Goal: Task Accomplishment & Management: Complete application form

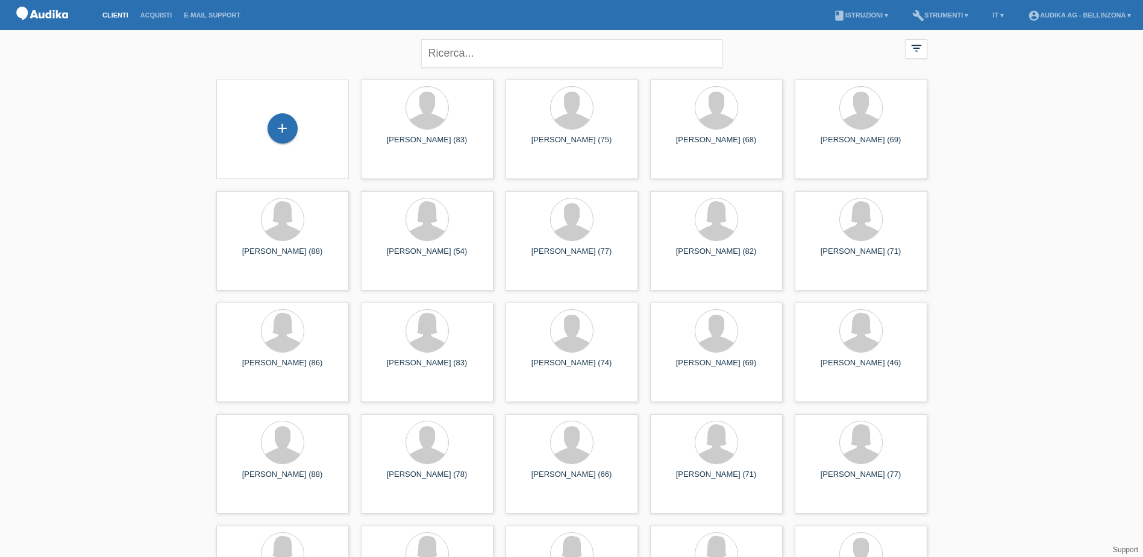
click at [285, 130] on div "+" at bounding box center [283, 128] width 30 height 30
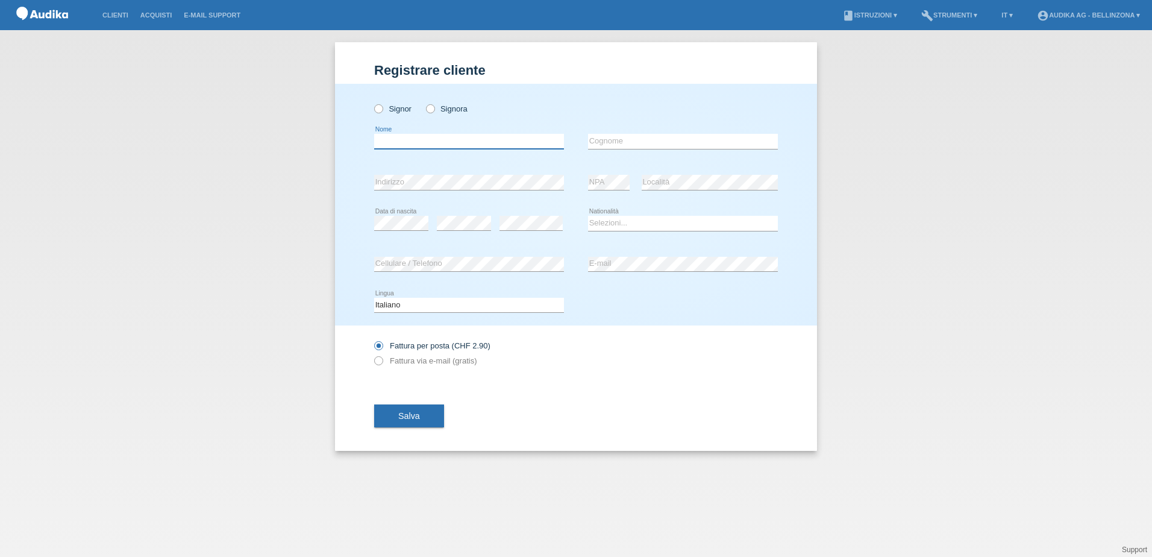
click at [412, 145] on input "text" at bounding box center [469, 141] width 190 height 15
type input "Mario"
type input "Zappi"
click at [372, 102] on icon at bounding box center [372, 102] width 0 height 0
click at [382, 108] on input "Signor" at bounding box center [378, 108] width 8 height 8
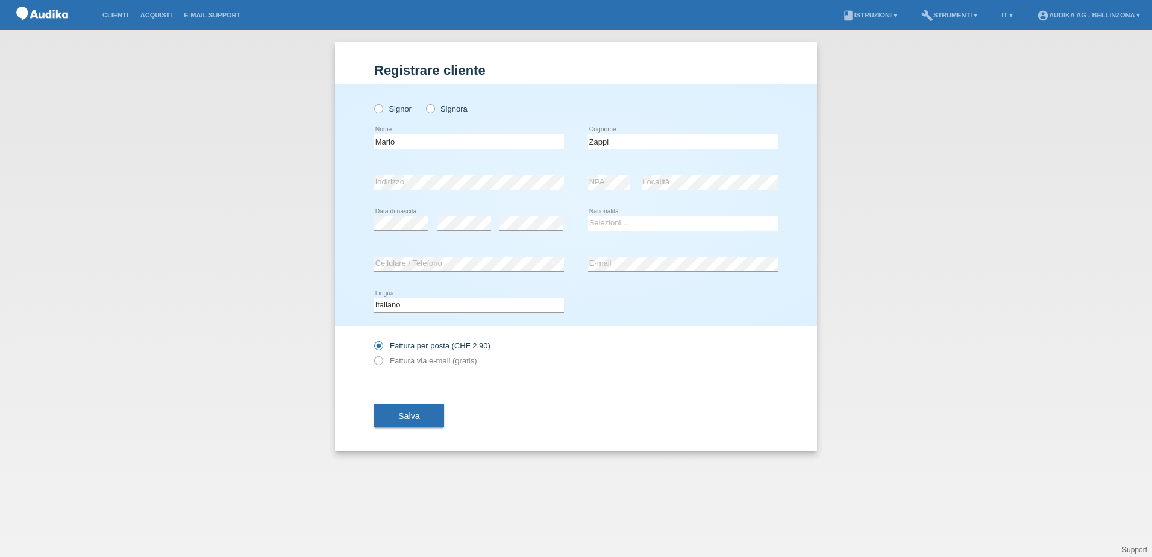
radio input "true"
click at [595, 223] on select "Selezioni... Svizzera Austria Germania Liechtenstein ------------ Afghanistan A…" at bounding box center [683, 223] width 190 height 14
select select "CH"
click at [588, 216] on select "Selezioni... Svizzera Austria Germania Liechtenstein ------------ Afghanistan A…" at bounding box center [683, 223] width 190 height 14
click at [403, 359] on label "Fattura via e-mail (gratis)" at bounding box center [425, 360] width 102 height 9
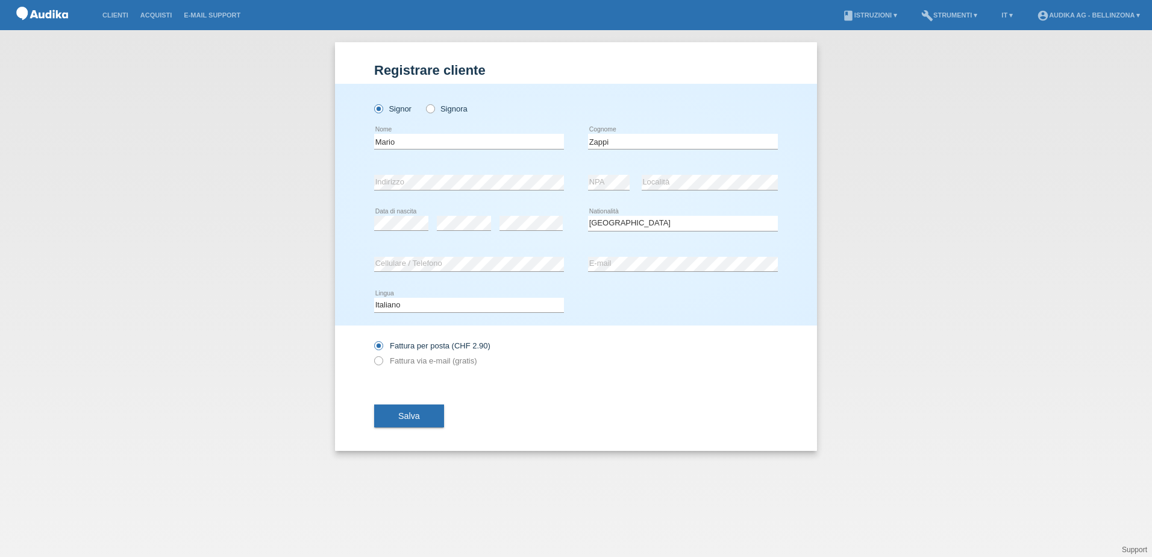
click at [382, 359] on input "Fattura via e-mail (gratis)" at bounding box center [378, 363] width 8 height 15
radio input "true"
click at [412, 414] on span "Salva" at bounding box center [409, 416] width 22 height 10
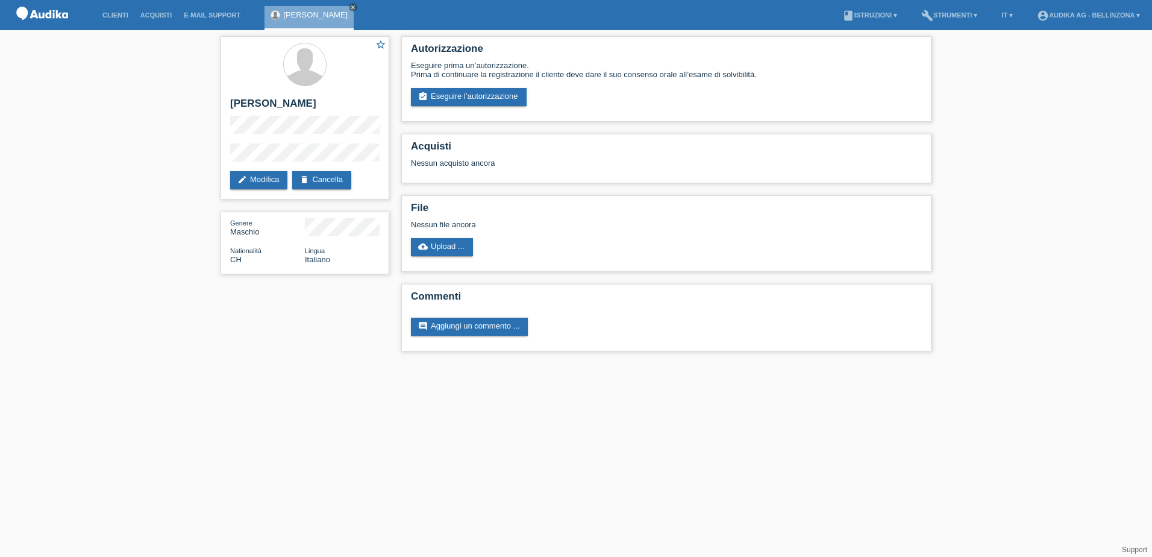
click at [463, 95] on link "assignment_turned_in Eseguire l’autorizzazione" at bounding box center [469, 97] width 116 height 18
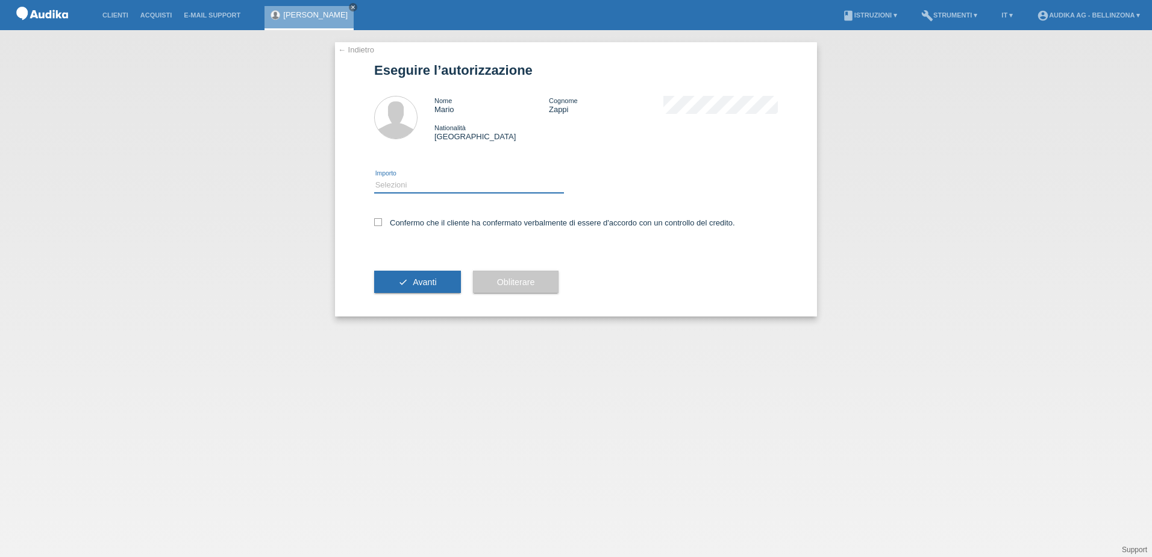
click at [439, 187] on select "Selezioni CHF 1.00 - CHF 499.00 CHF 500.00 - CHF 1'999.00 CHF 2'000.00 - CHF 13…" at bounding box center [469, 185] width 190 height 14
select select "3"
click at [374, 178] on select "Selezioni CHF 1.00 - CHF 499.00 CHF 500.00 - CHF 1'999.00 CHF 2'000.00 - CHF 13…" at bounding box center [469, 185] width 190 height 14
click at [377, 220] on icon at bounding box center [378, 222] width 8 height 8
click at [377, 220] on input "Confermo che il cliente ha confermato verbalmente di essere d'accordo con un co…" at bounding box center [378, 222] width 8 height 8
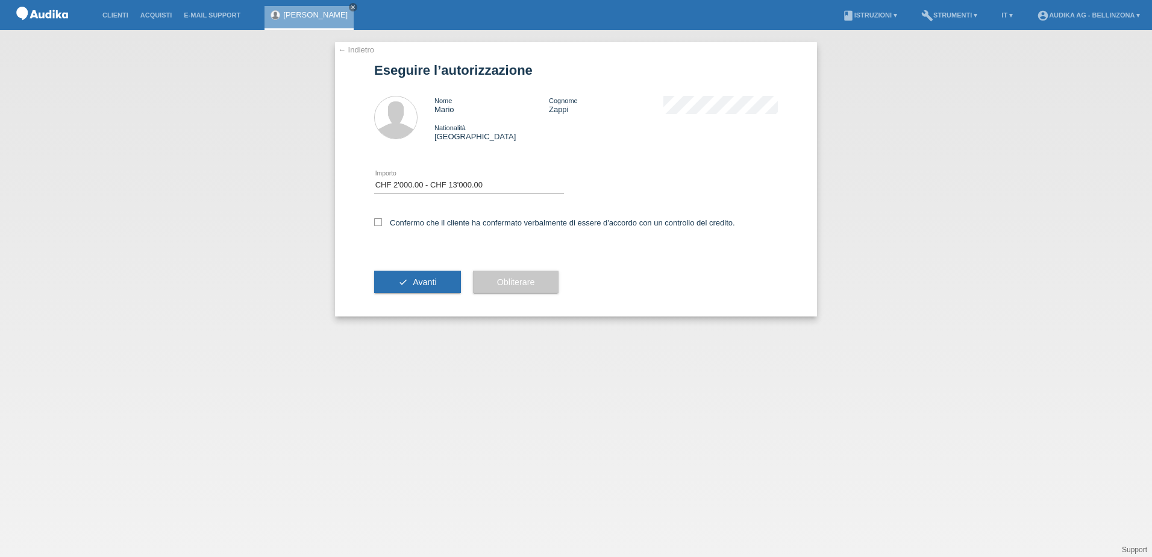
checkbox input "true"
click at [413, 280] on span "Avanti" at bounding box center [425, 282] width 24 height 10
